Goal: Task Accomplishment & Management: Manage account settings

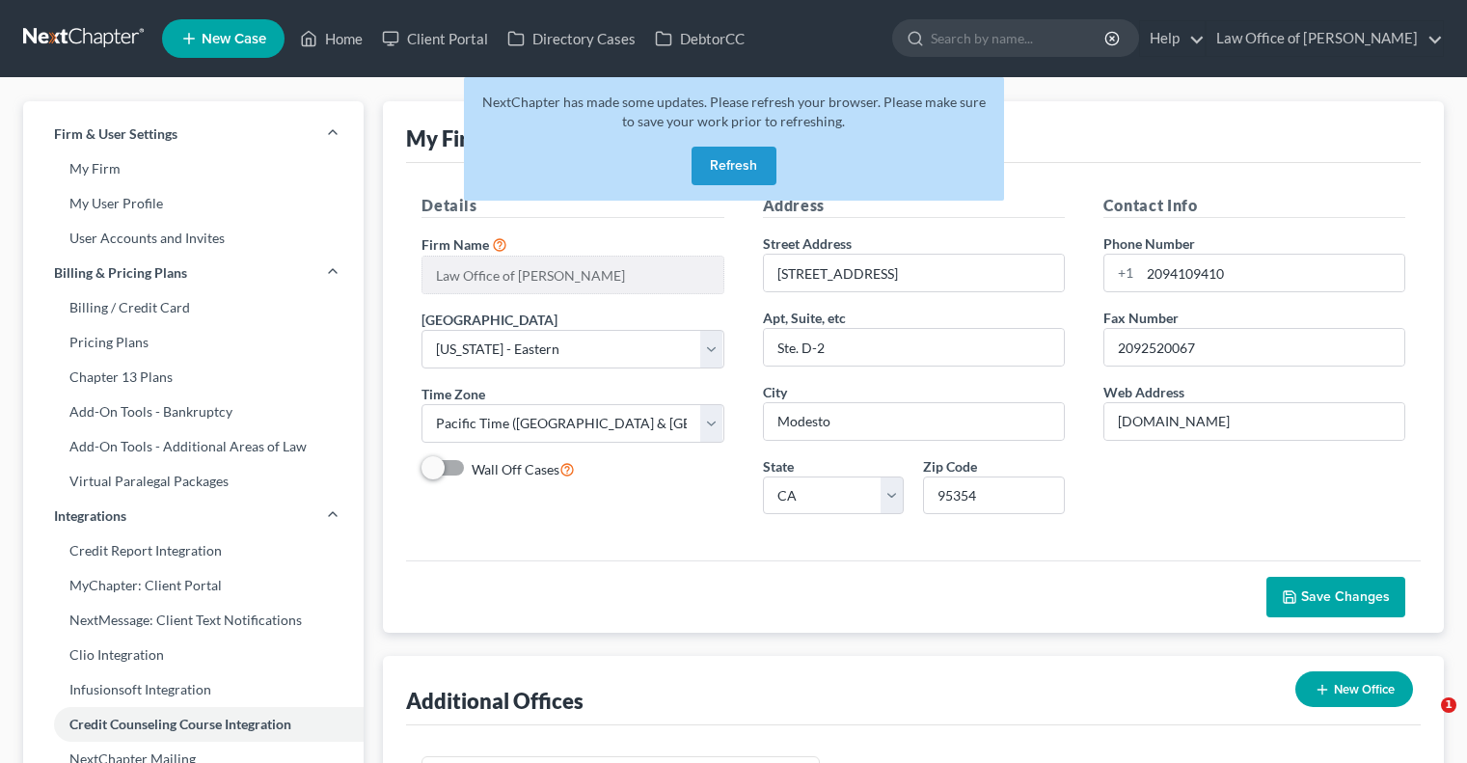
select select "8"
select select "29"
select select "4"
click at [722, 157] on button "Refresh" at bounding box center [734, 166] width 85 height 39
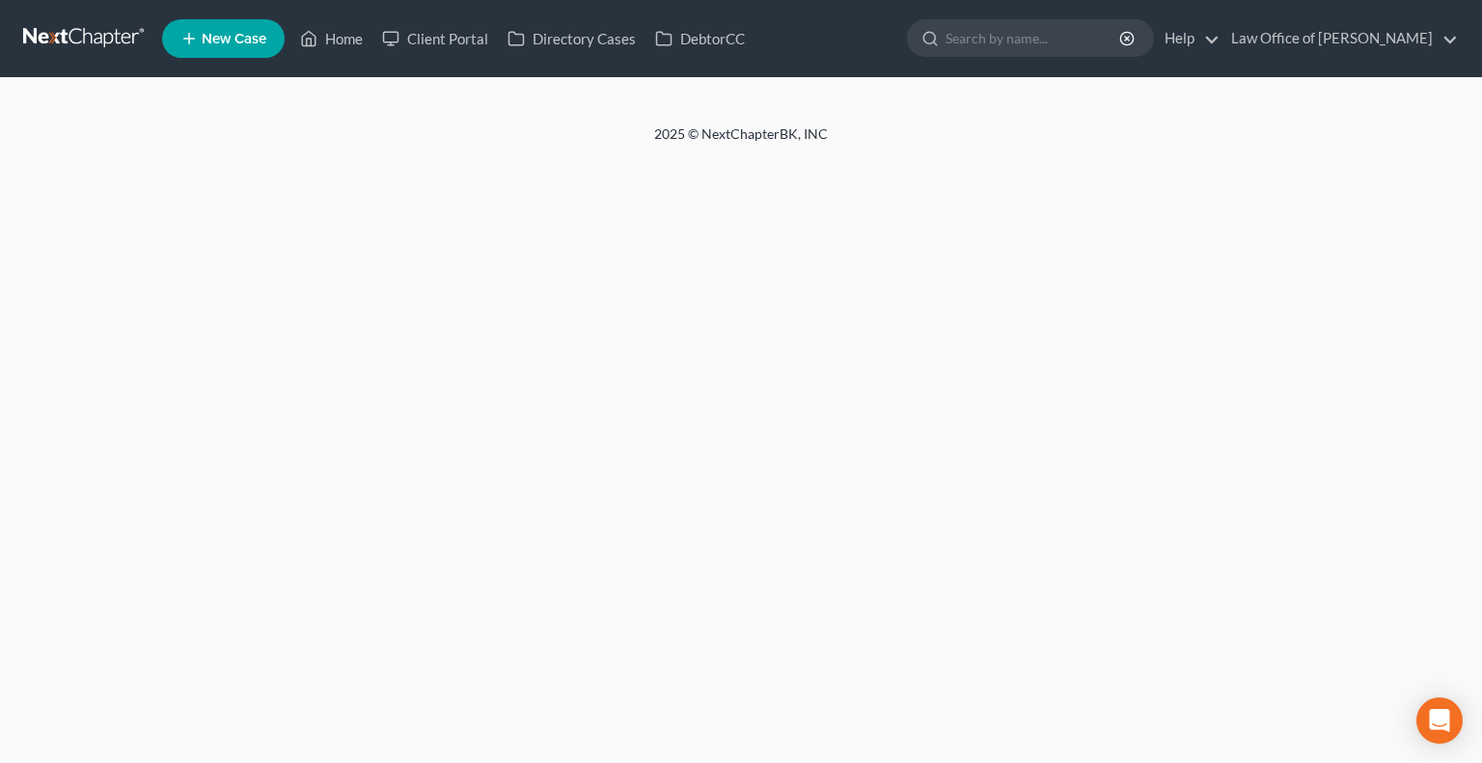
select select "29"
select select "4"
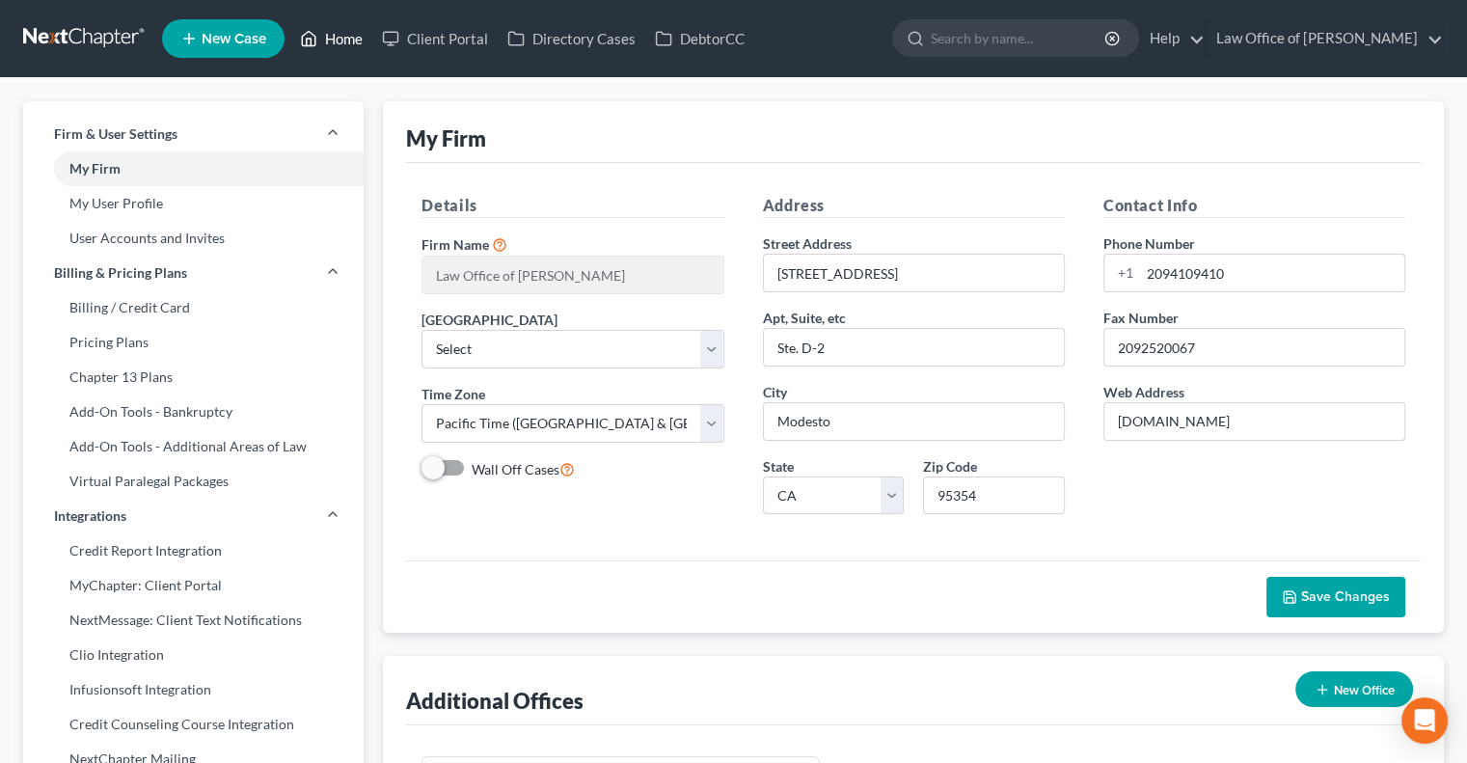
click at [349, 36] on link "Home" at bounding box center [331, 38] width 82 height 35
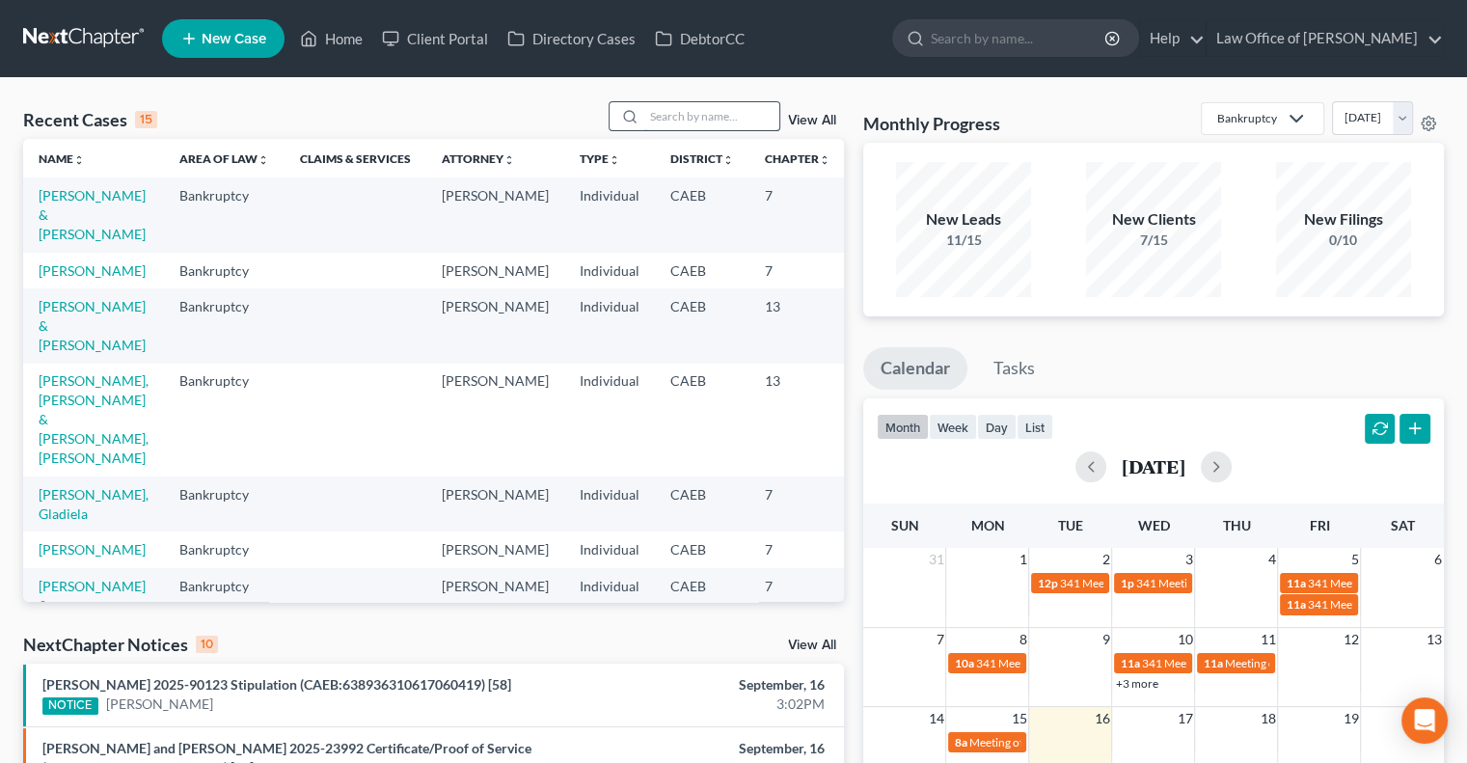
click at [680, 118] on input "search" at bounding box center [711, 116] width 135 height 28
type input "[PERSON_NAME]"
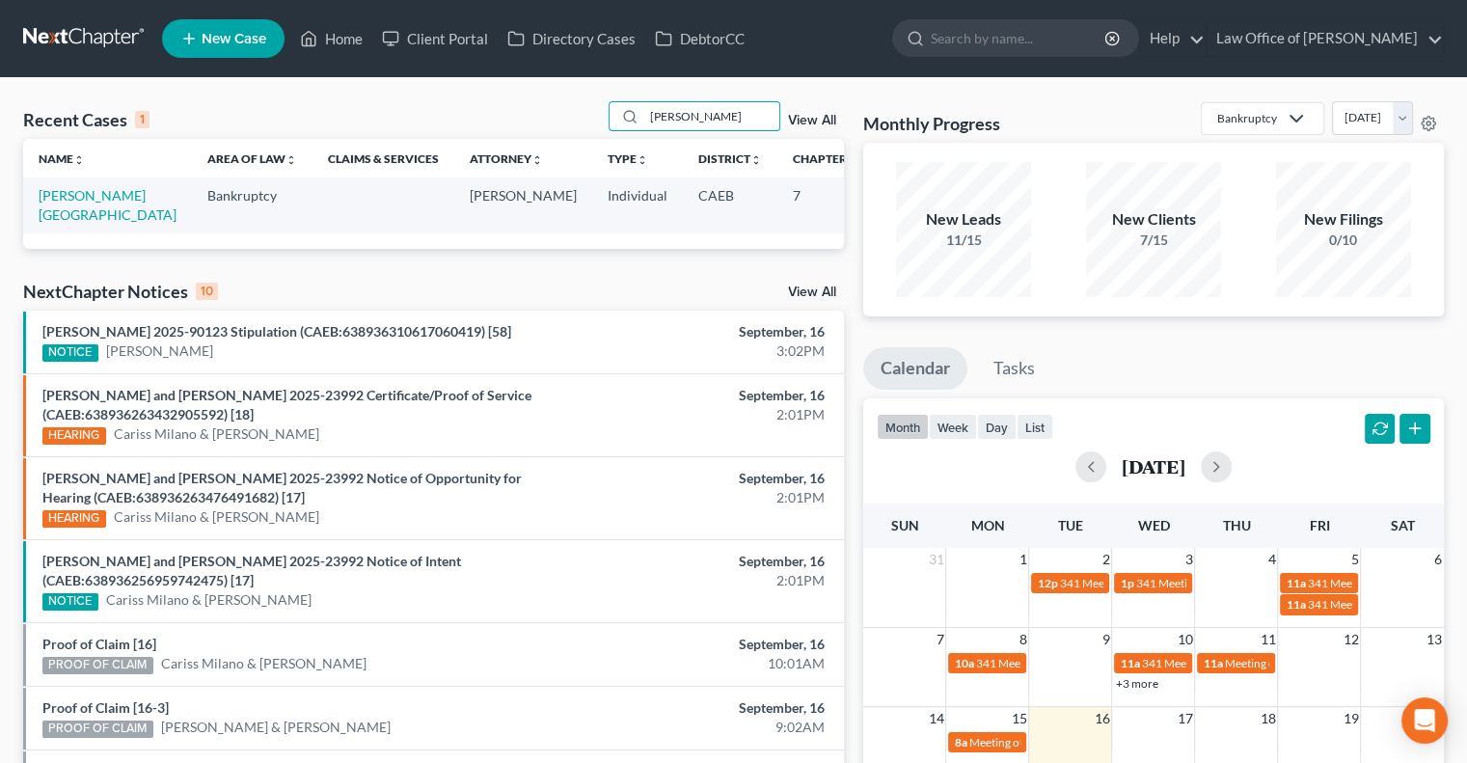
click at [58, 205] on td "[PERSON_NAME][GEOGRAPHIC_DATA]" at bounding box center [107, 204] width 169 height 55
click at [57, 214] on link "[PERSON_NAME][GEOGRAPHIC_DATA]" at bounding box center [108, 205] width 138 height 36
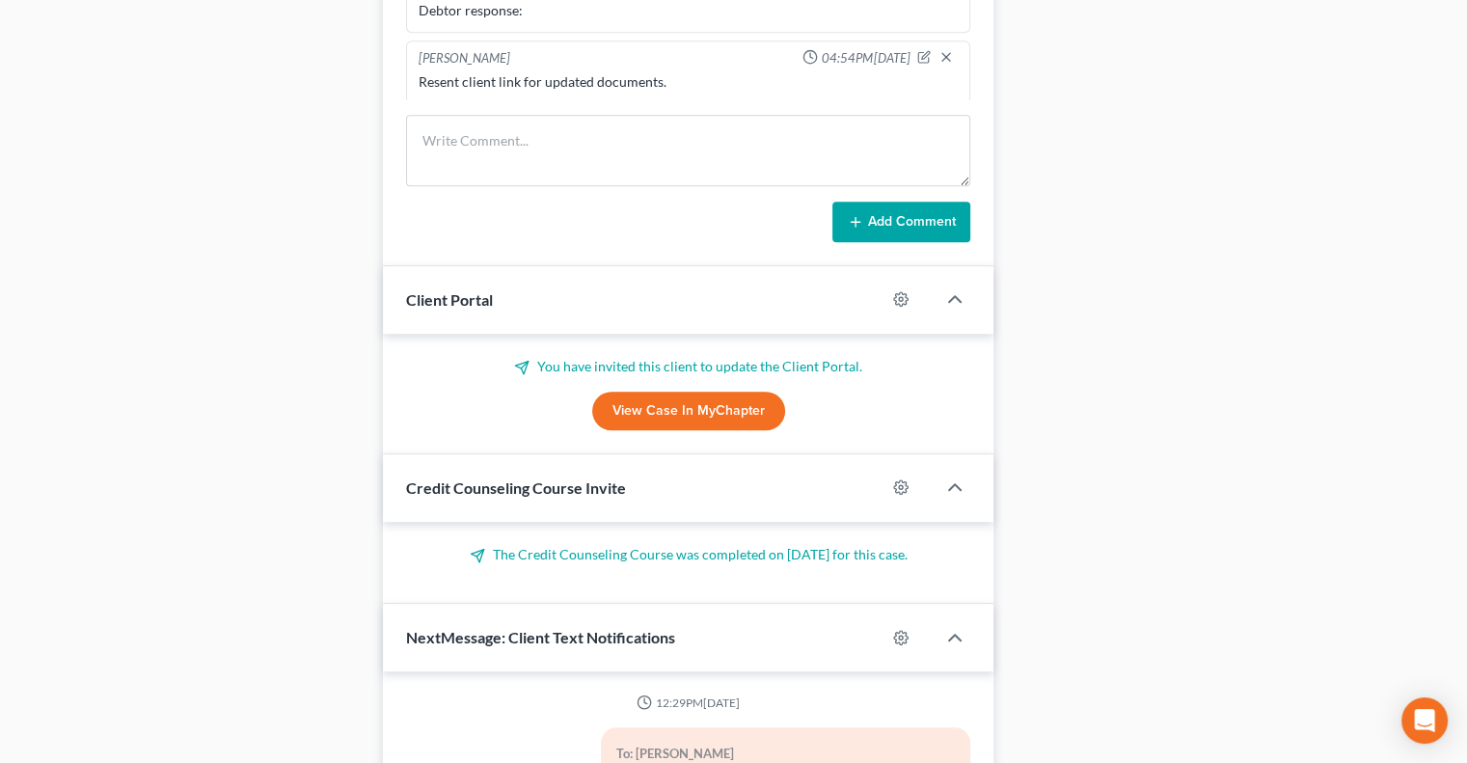
scroll to position [1415, 0]
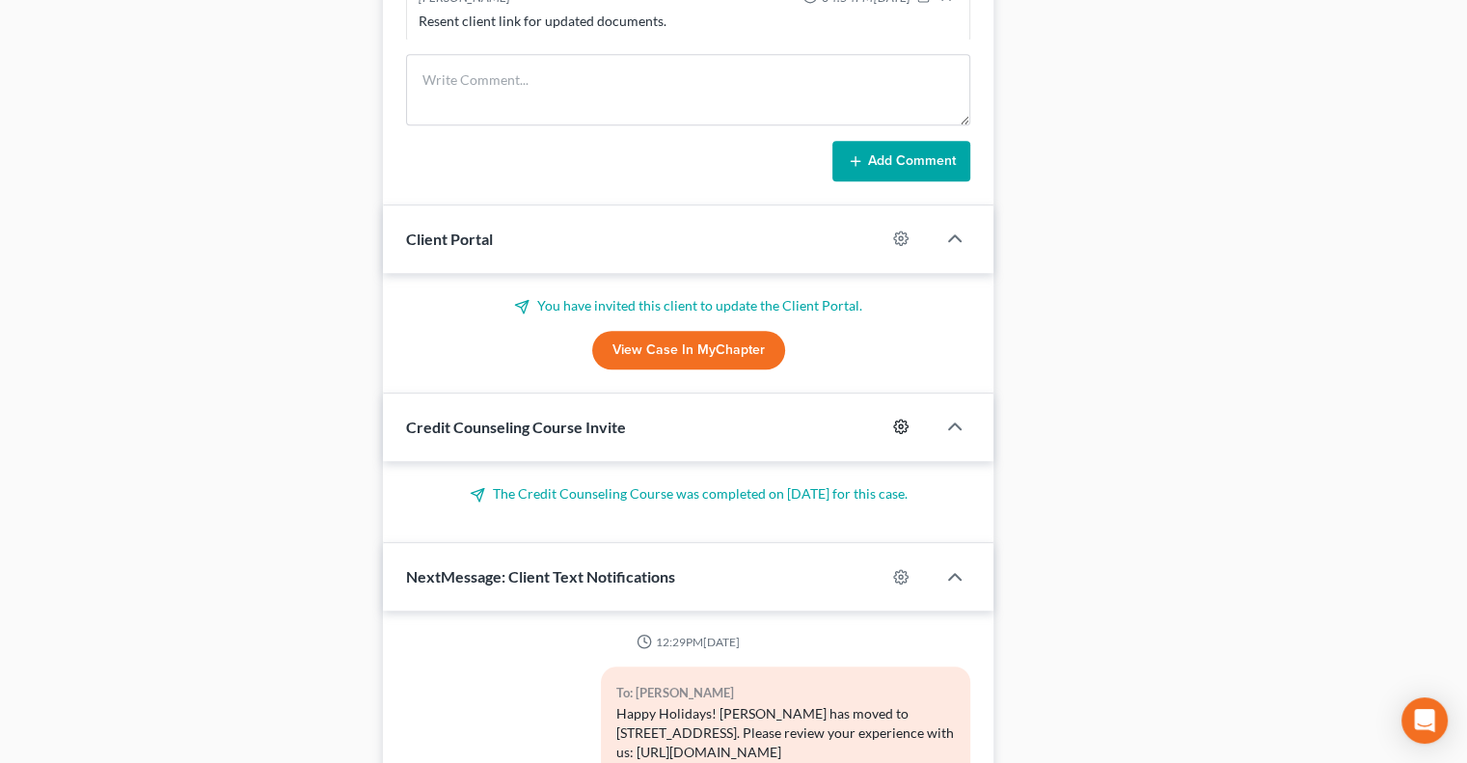
click at [899, 424] on circle "button" at bounding box center [901, 426] width 4 height 4
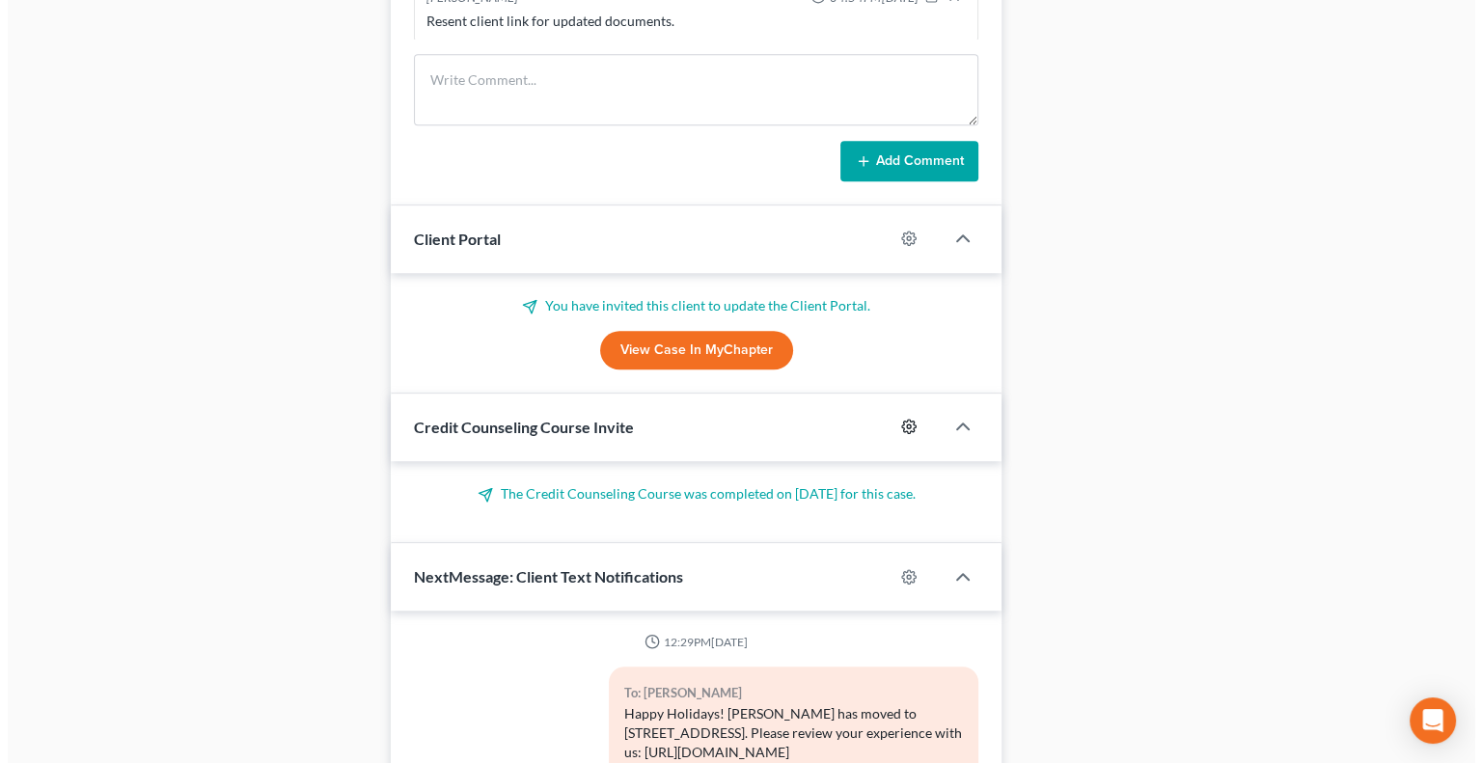
select select "0"
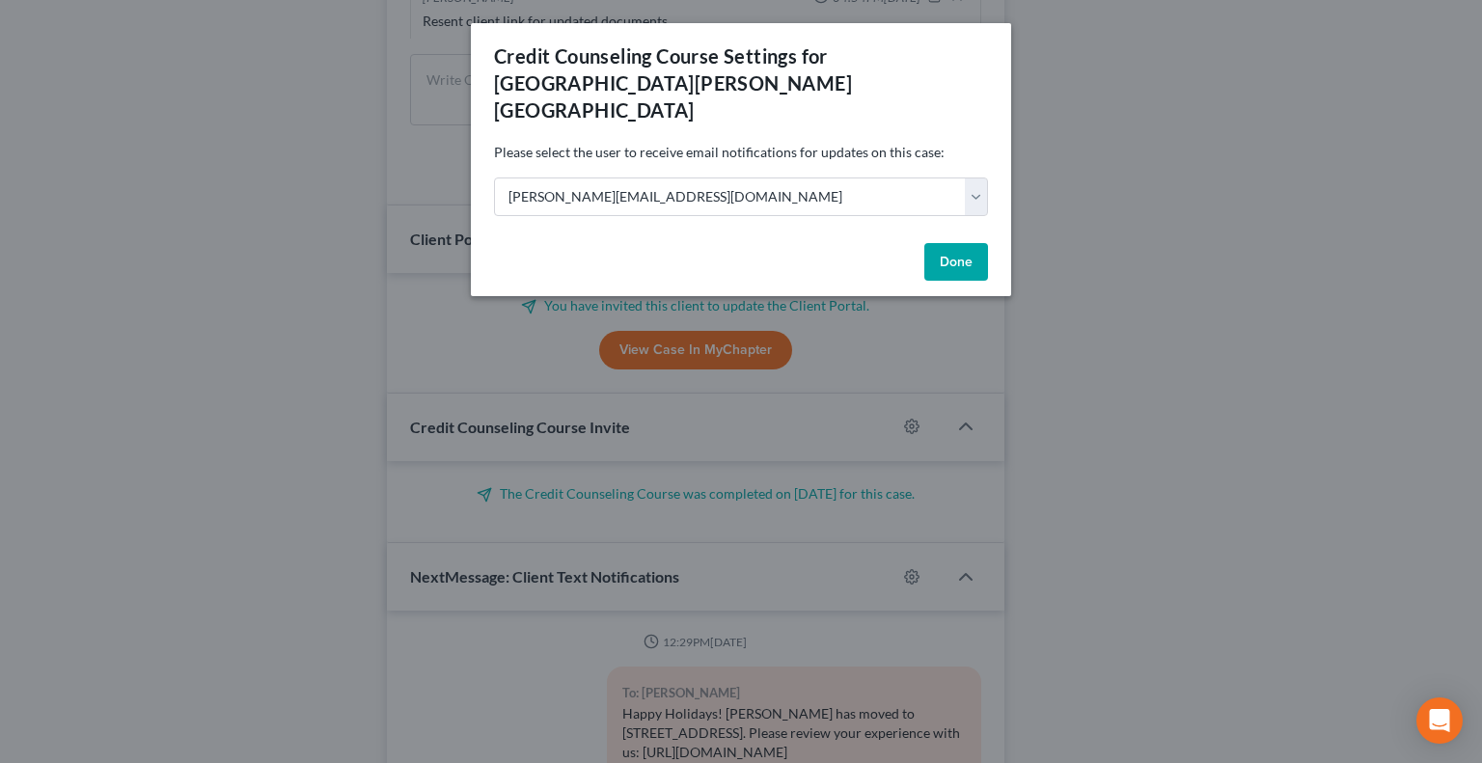
click at [941, 243] on button "Done" at bounding box center [956, 262] width 64 height 39
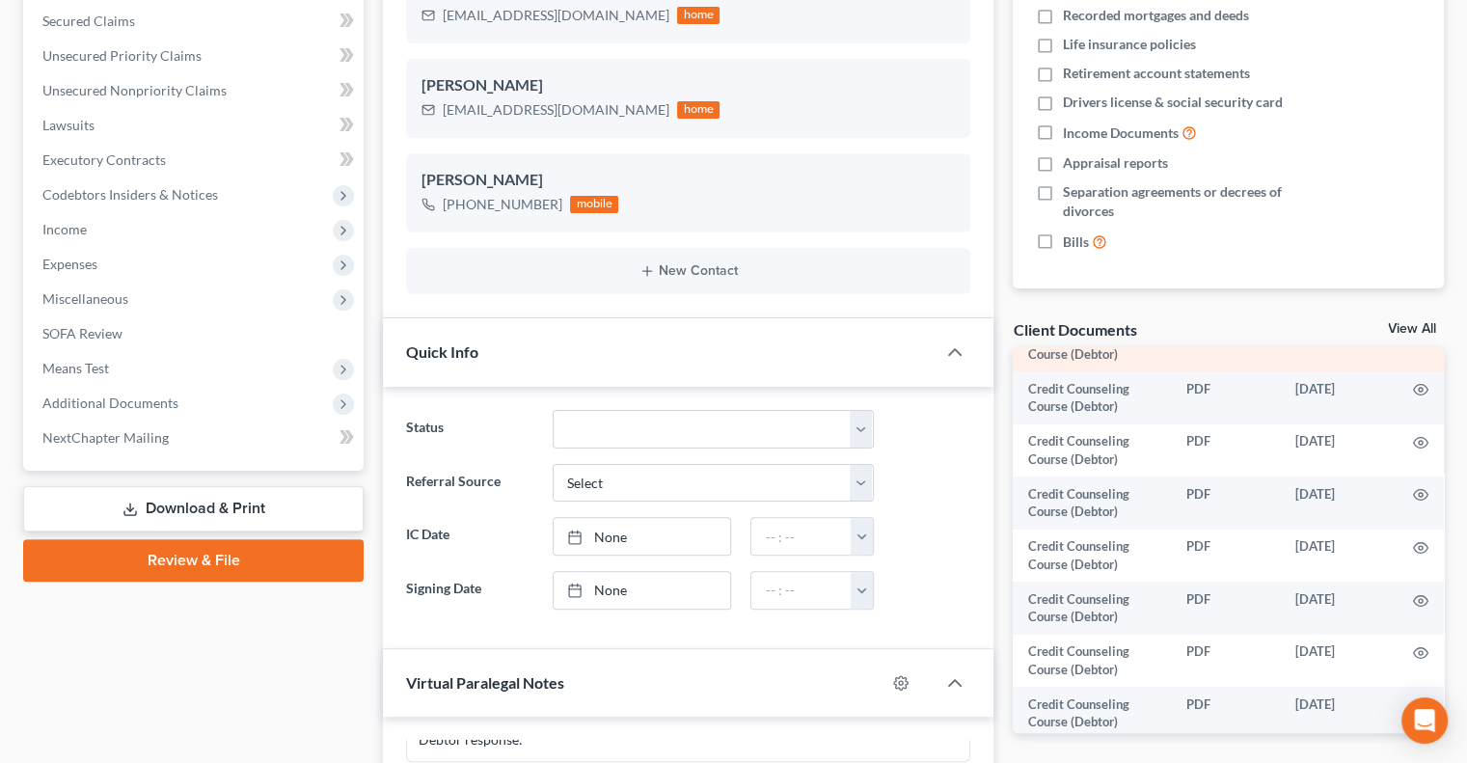
scroll to position [0, 0]
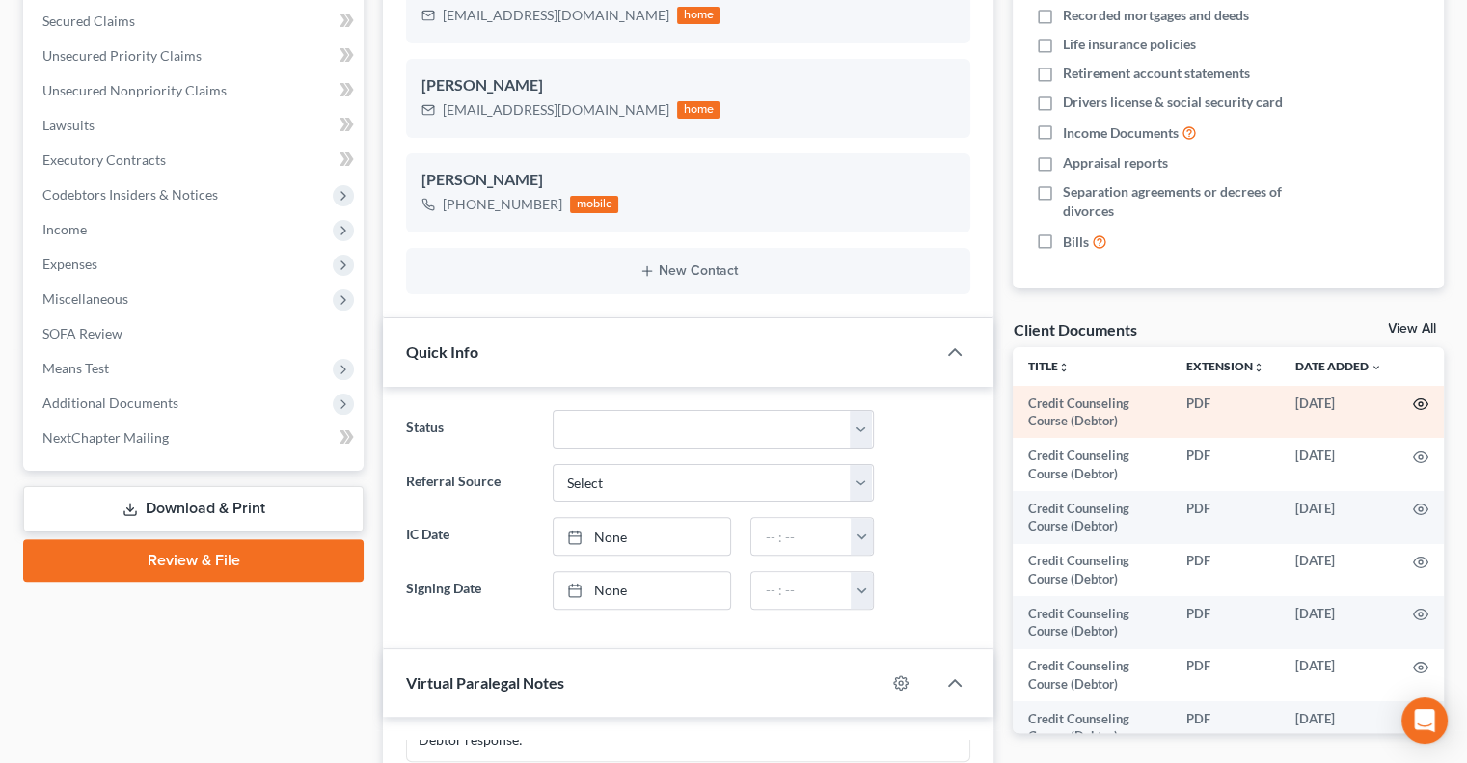
click at [1414, 399] on icon "button" at bounding box center [1421, 404] width 14 height 11
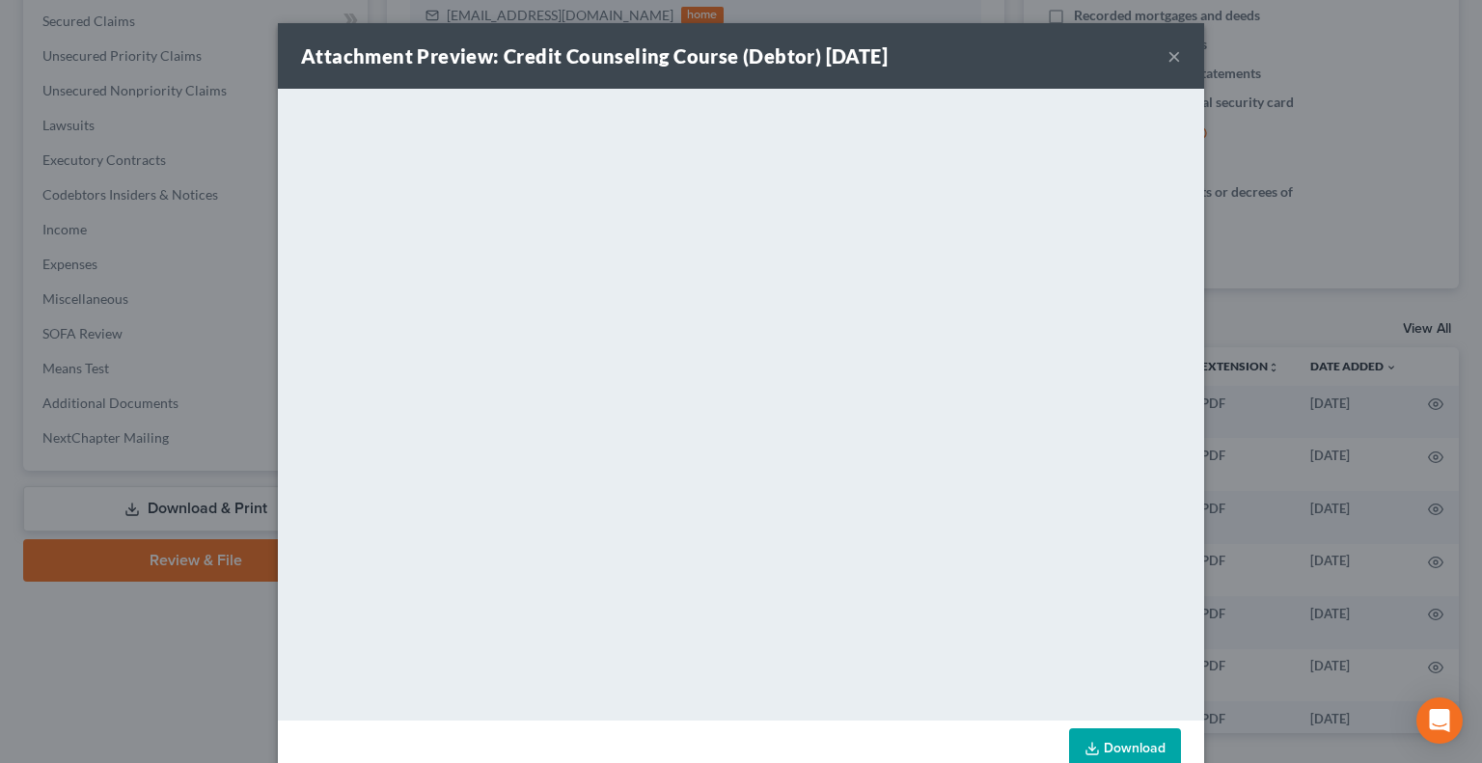
click at [1167, 62] on button "×" at bounding box center [1174, 55] width 14 height 23
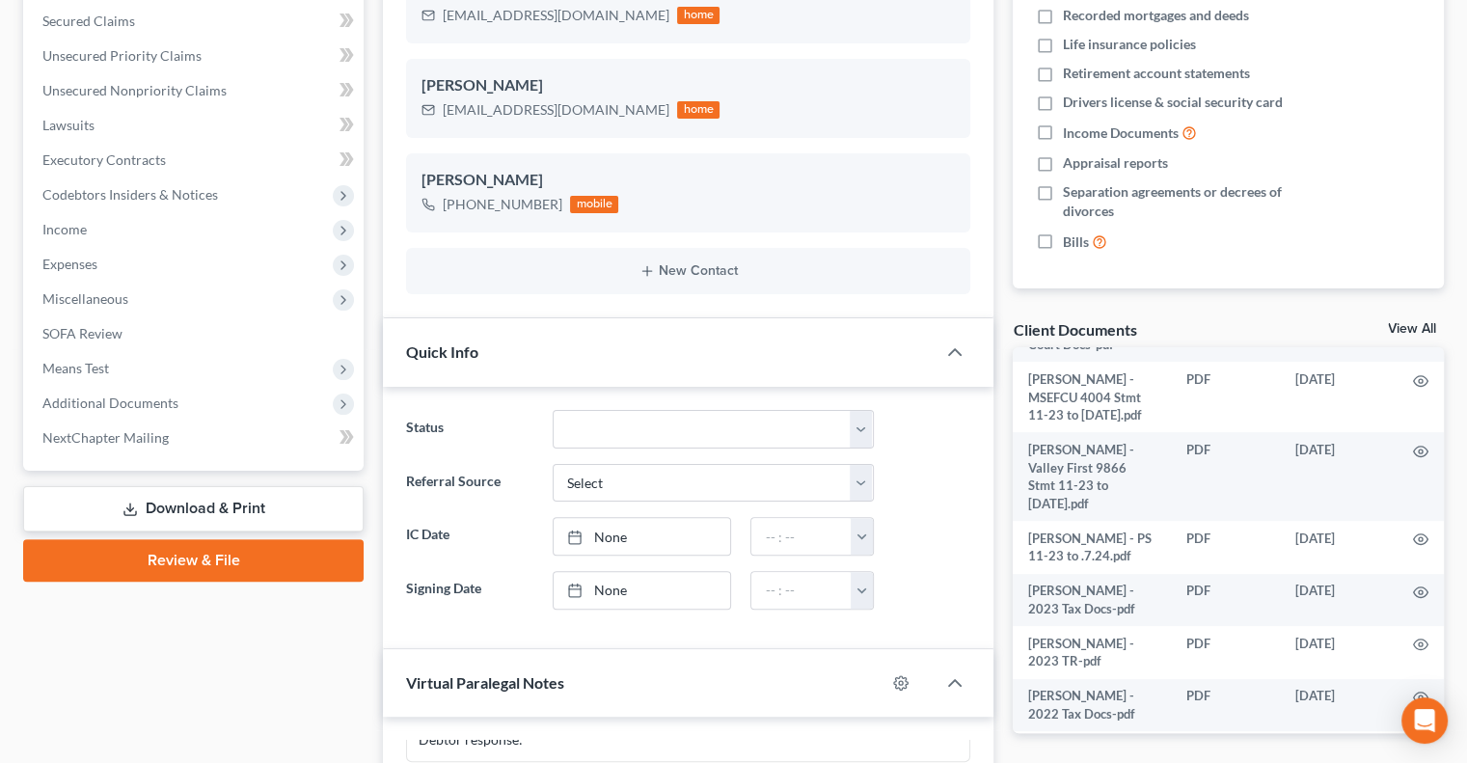
scroll to position [1215, 0]
